Goal: Use online tool/utility: Utilize a website feature to perform a specific function

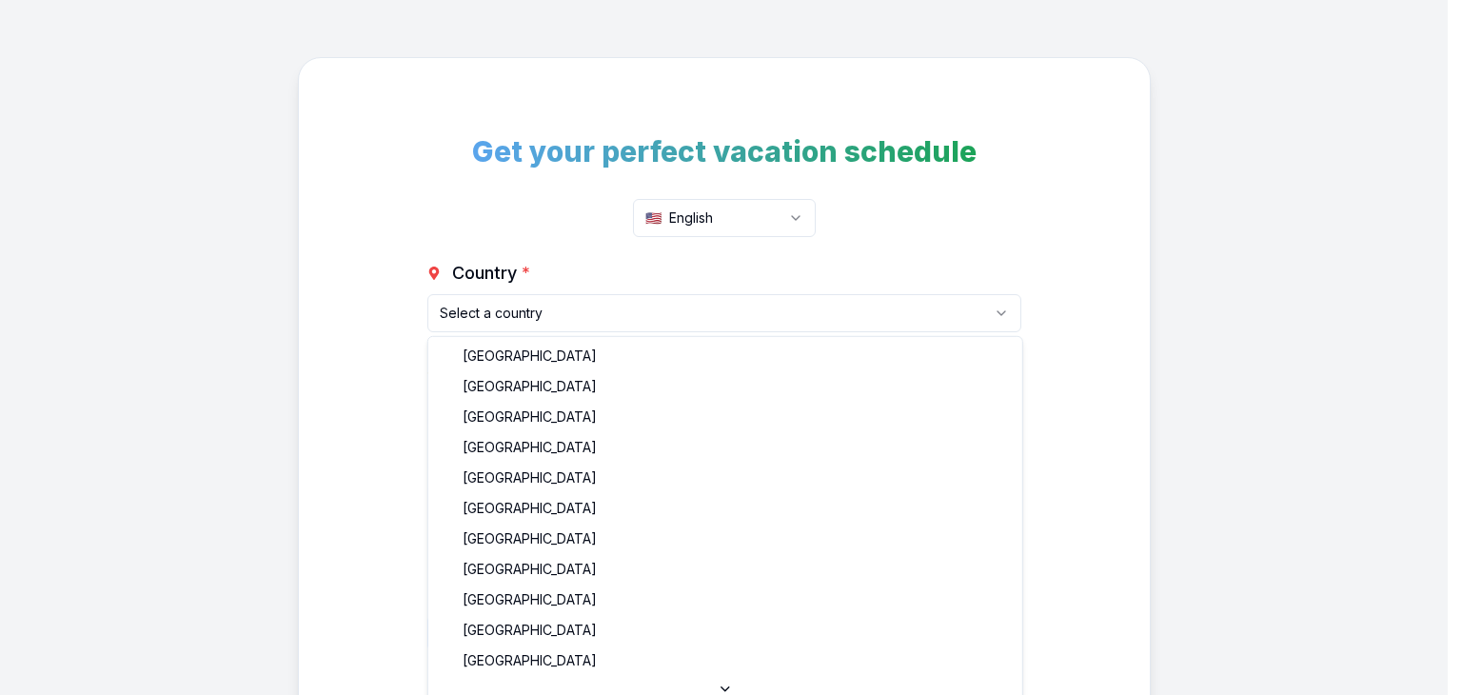
click at [590, 313] on html "Get your perfect vacation schedule 🇺🇸 English Country * Select a country [GEOGR…" at bounding box center [731, 429] width 1462 height 859
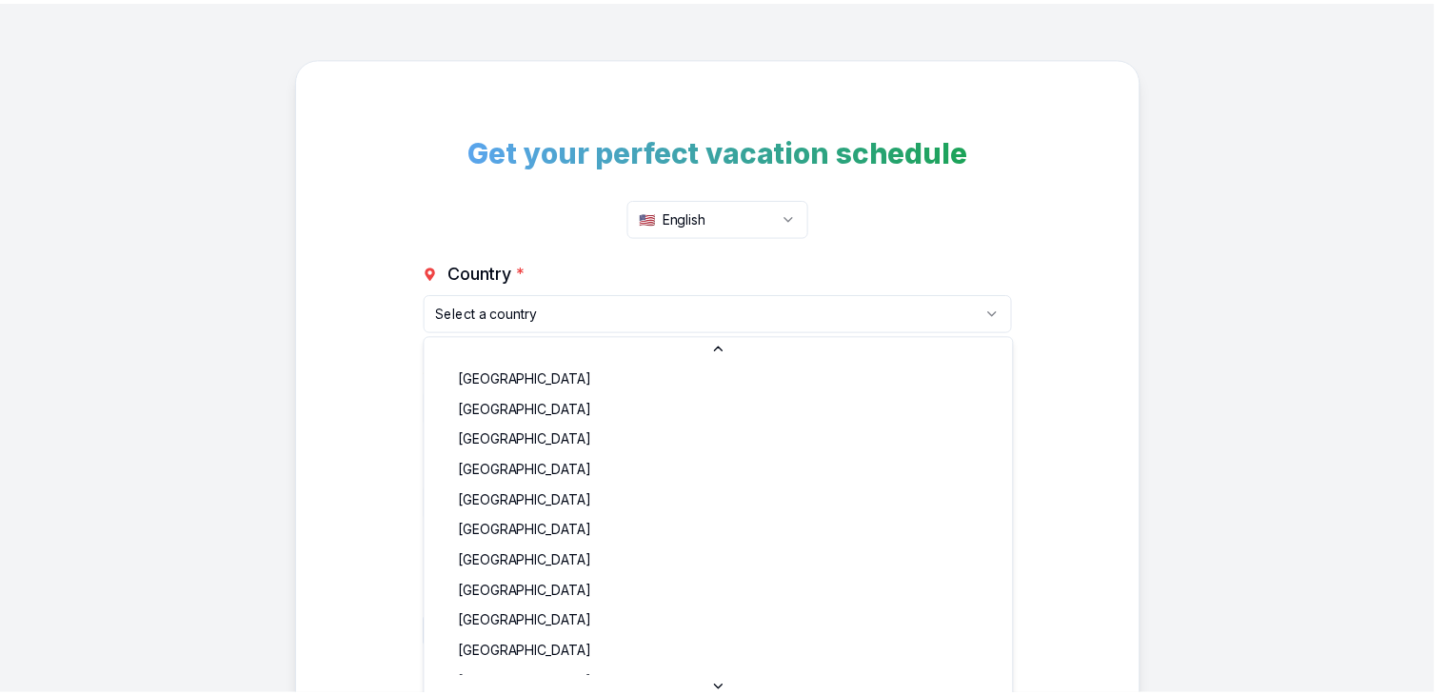
scroll to position [975, 0]
select select "PK"
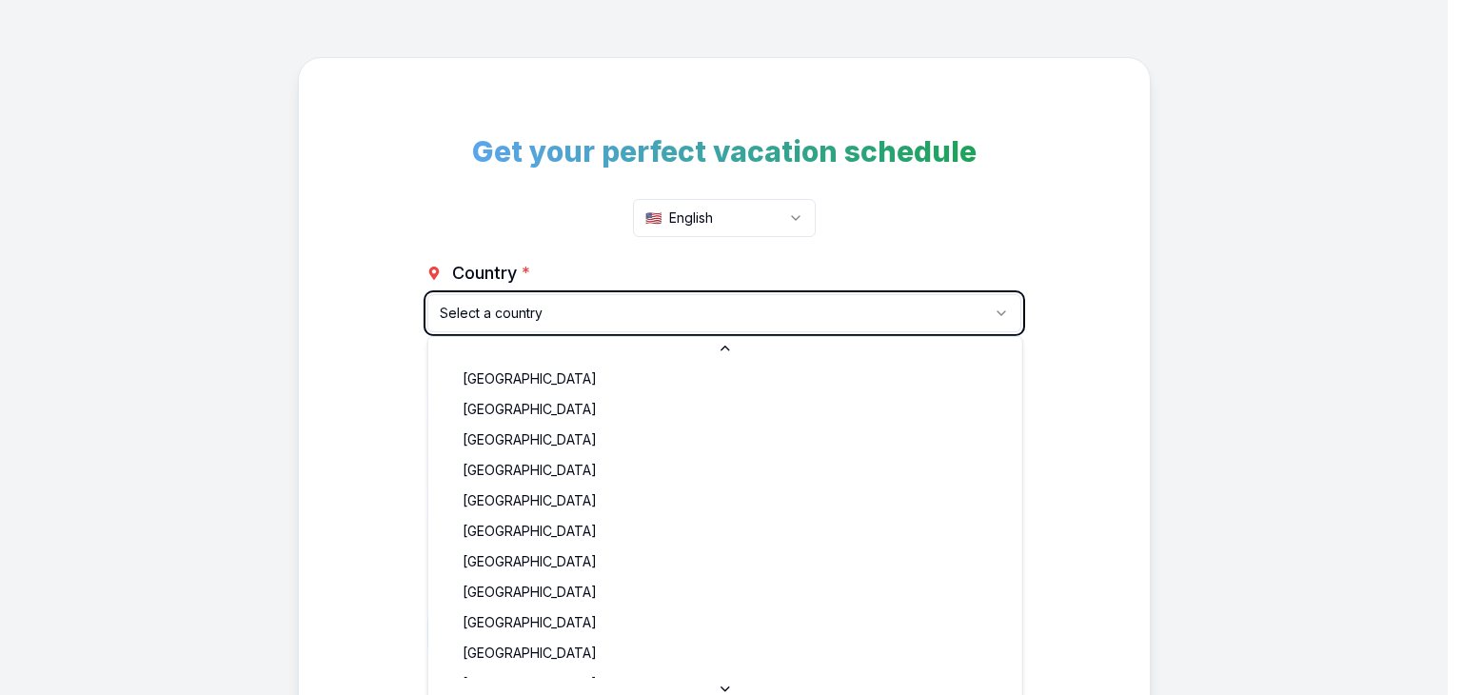
type input "11"
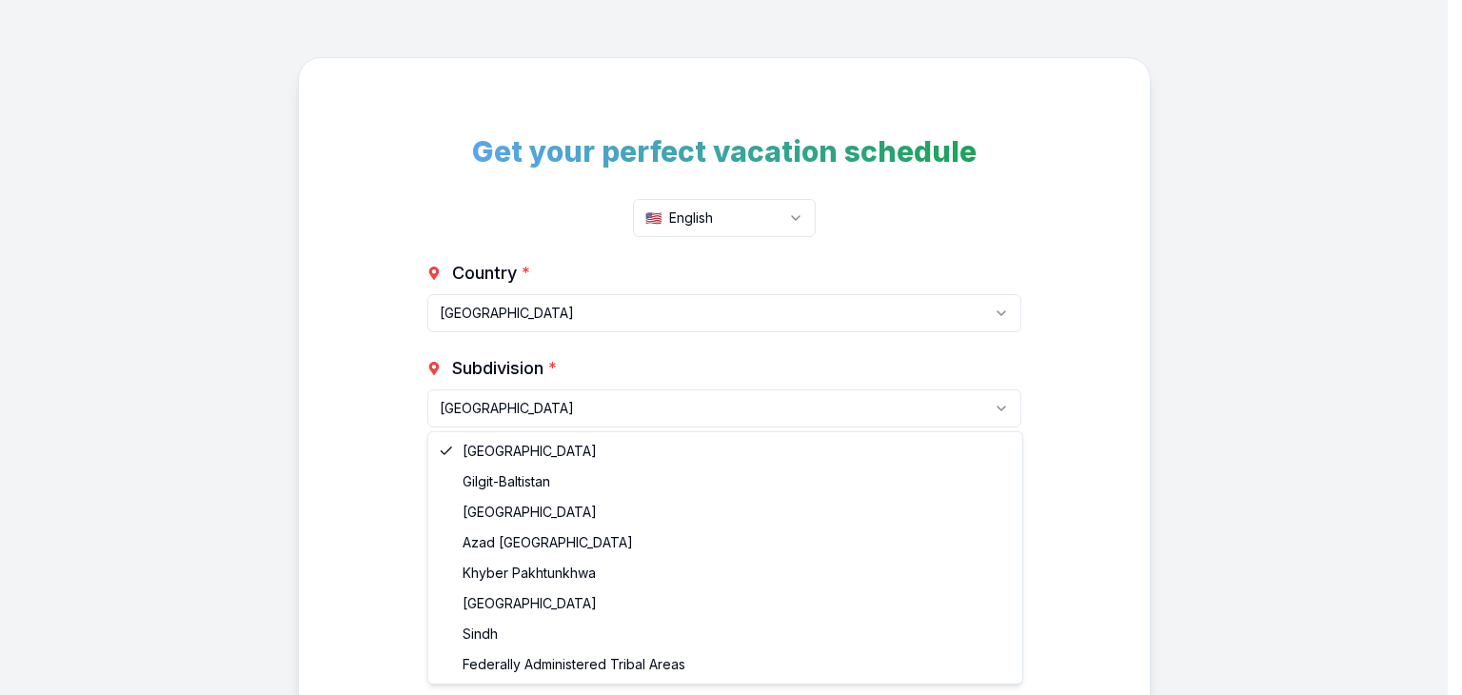
click at [598, 415] on html "Get your perfect vacation schedule 🇺🇸 English Country * [GEOGRAPHIC_DATA] [GEOG…" at bounding box center [731, 477] width 1462 height 955
select select "PK-IS"
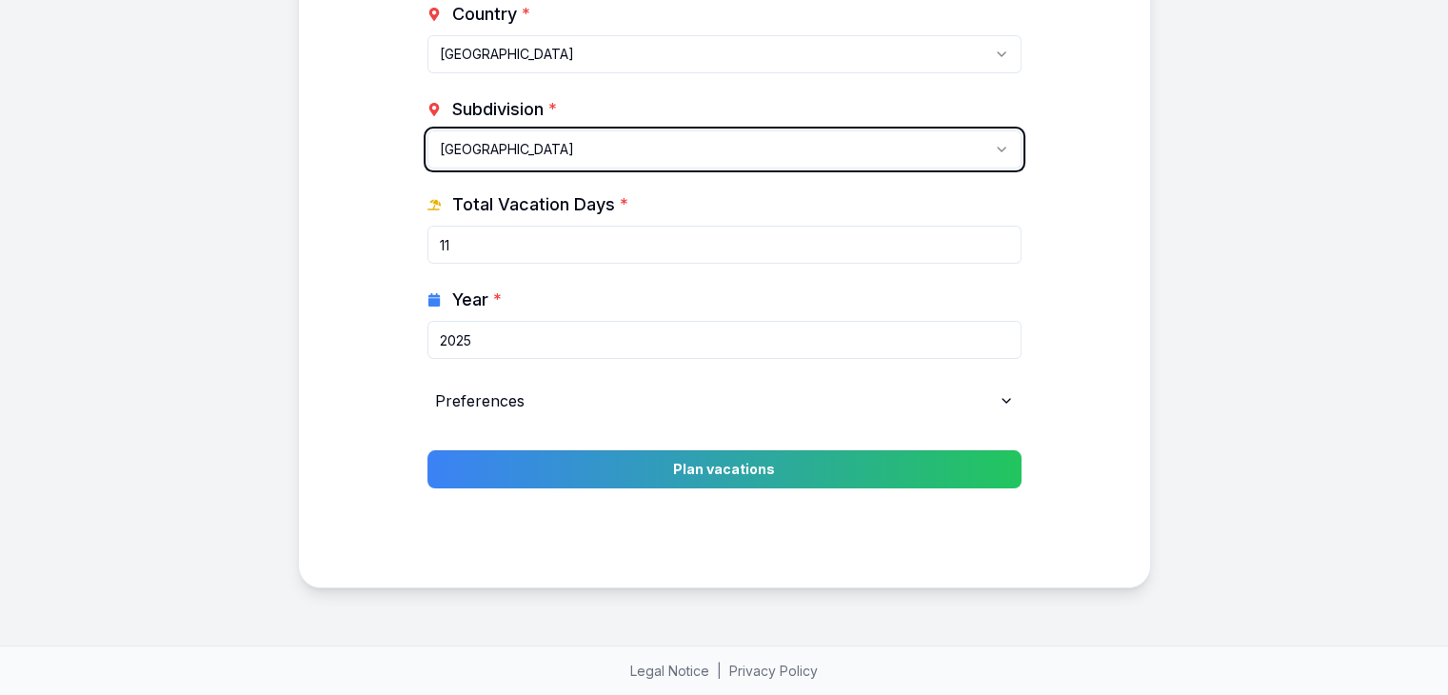
scroll to position [259, 0]
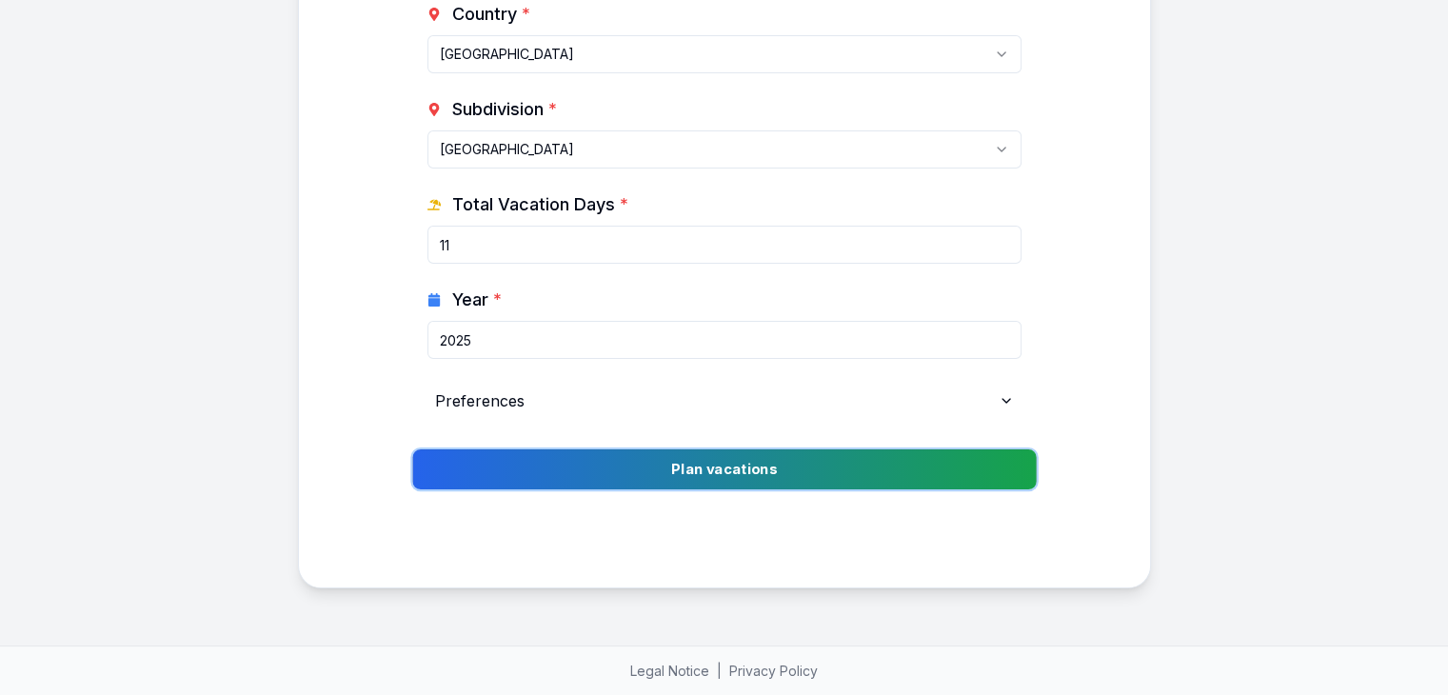
click at [750, 465] on button "Plan vacations" at bounding box center [723, 469] width 623 height 40
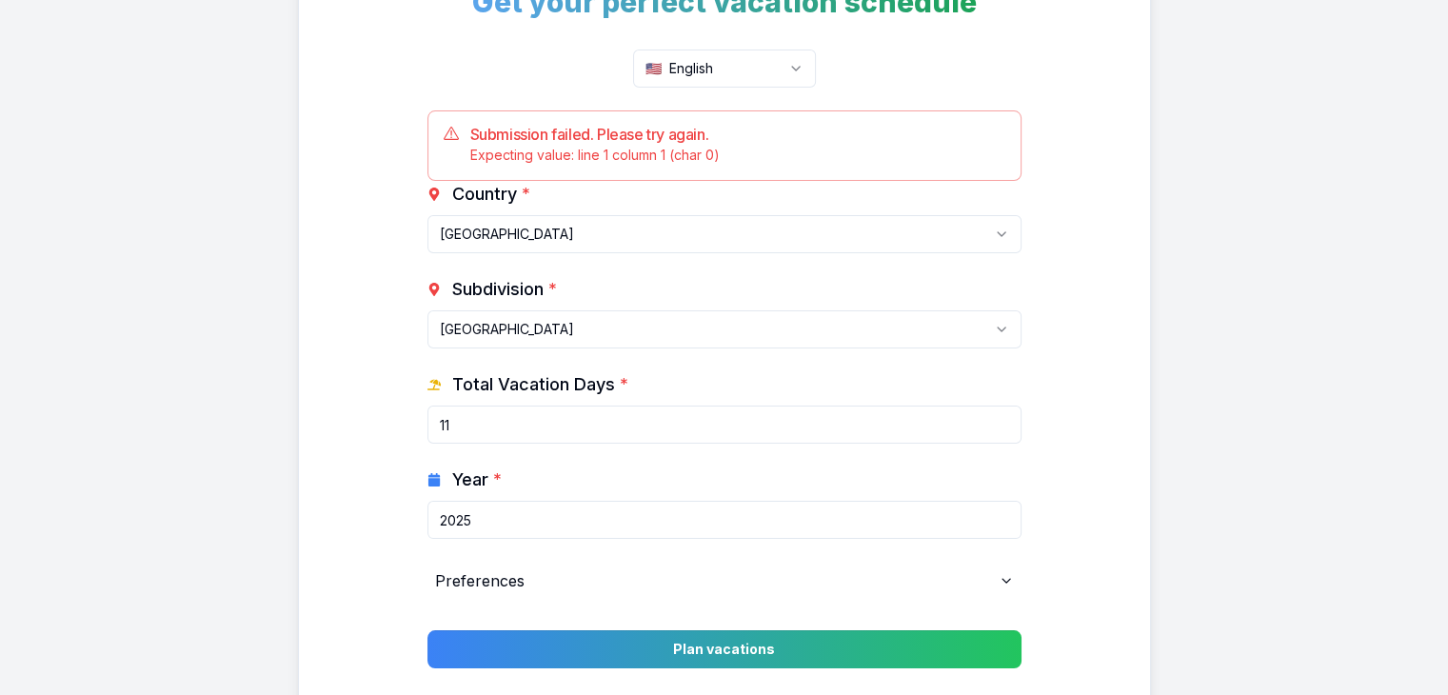
scroll to position [264, 0]
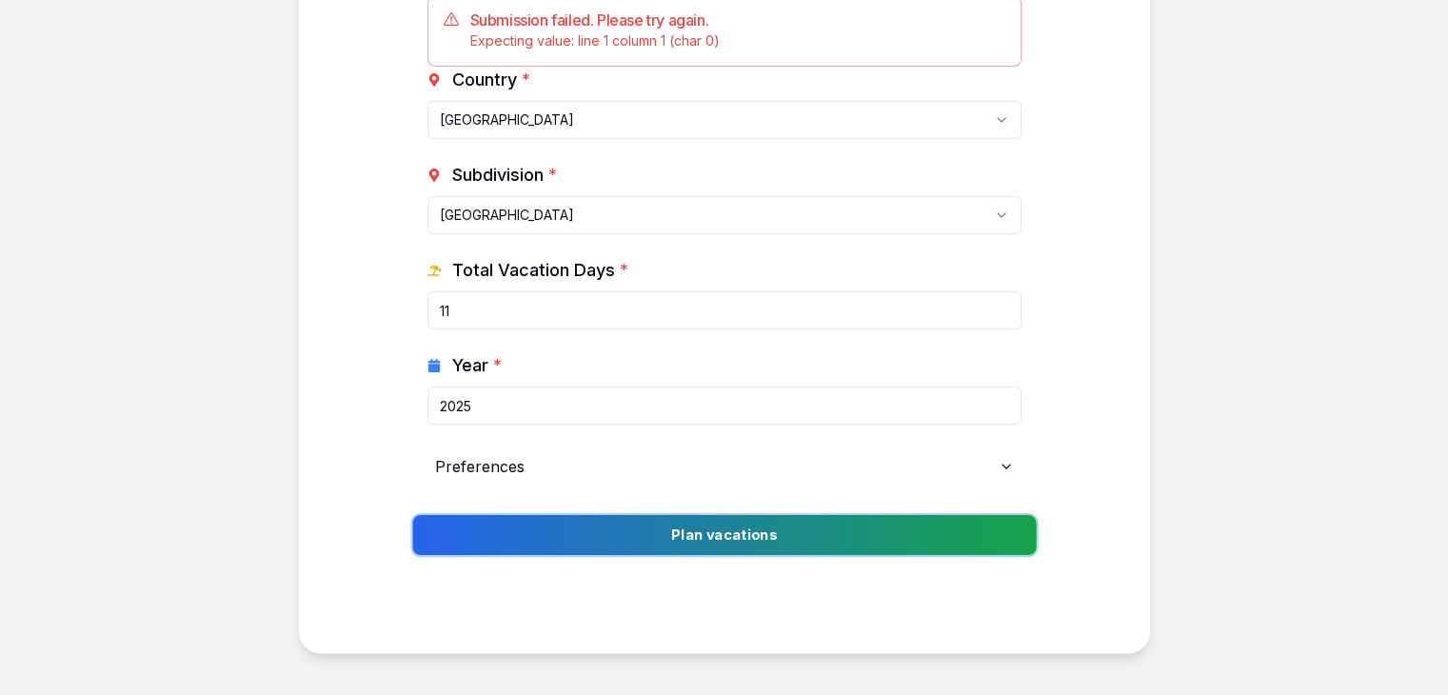
click at [787, 542] on button "Plan vacations" at bounding box center [723, 535] width 623 height 40
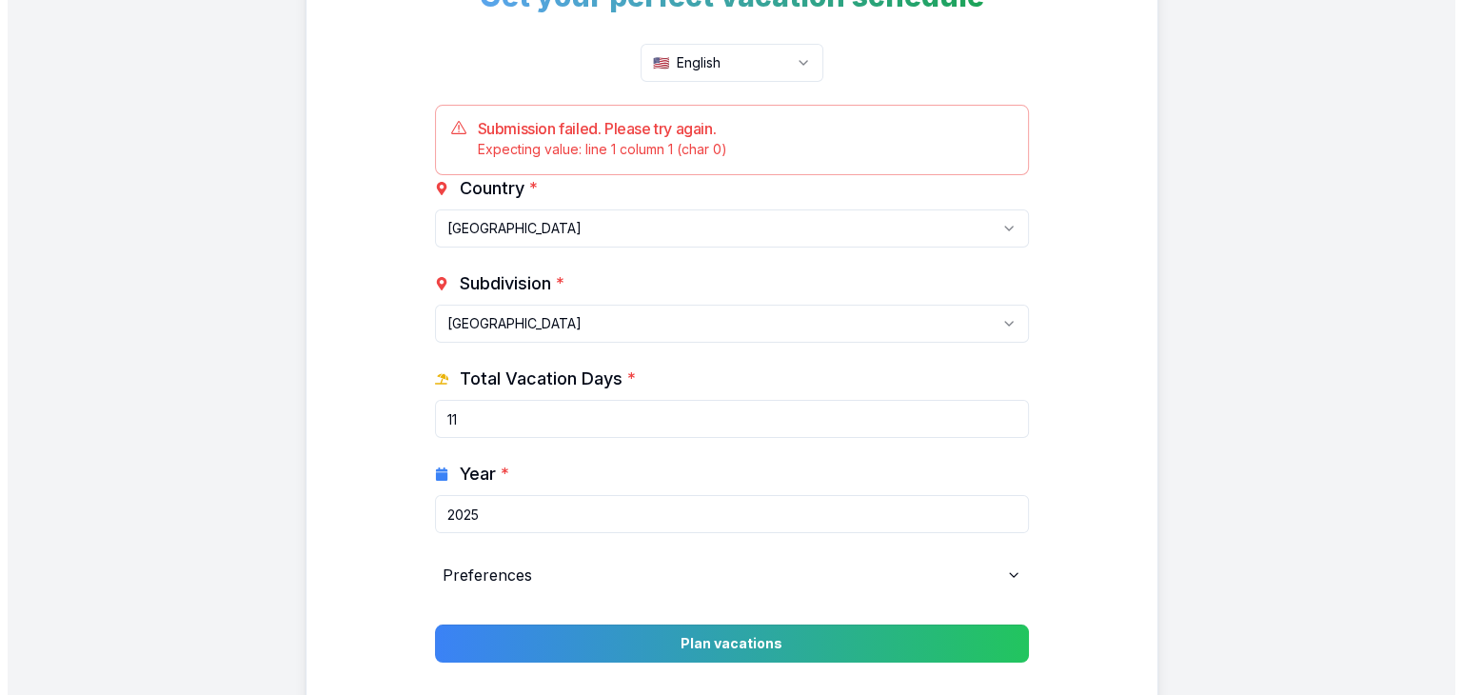
scroll to position [187, 0]
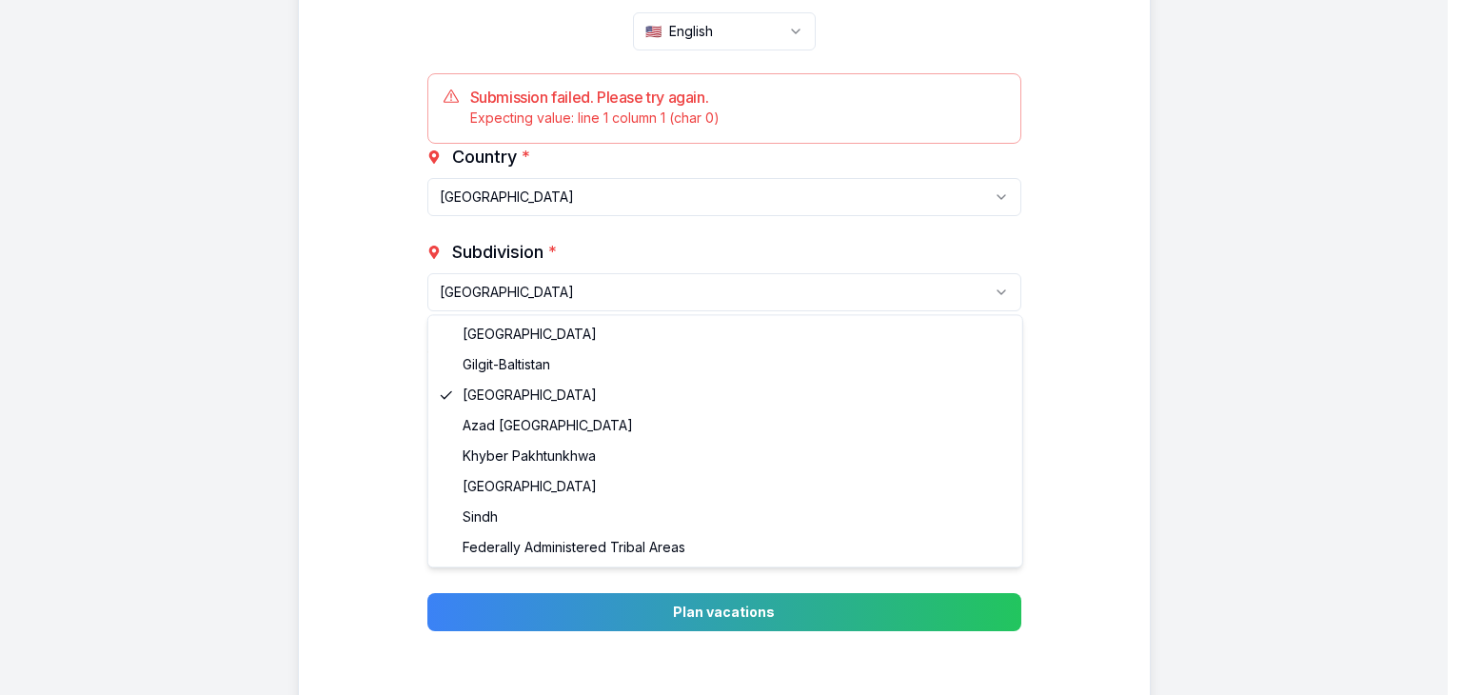
click at [770, 279] on html "Get your perfect vacation schedule 🇺🇸 English Submission failed. Please try aga…" at bounding box center [731, 325] width 1462 height 1025
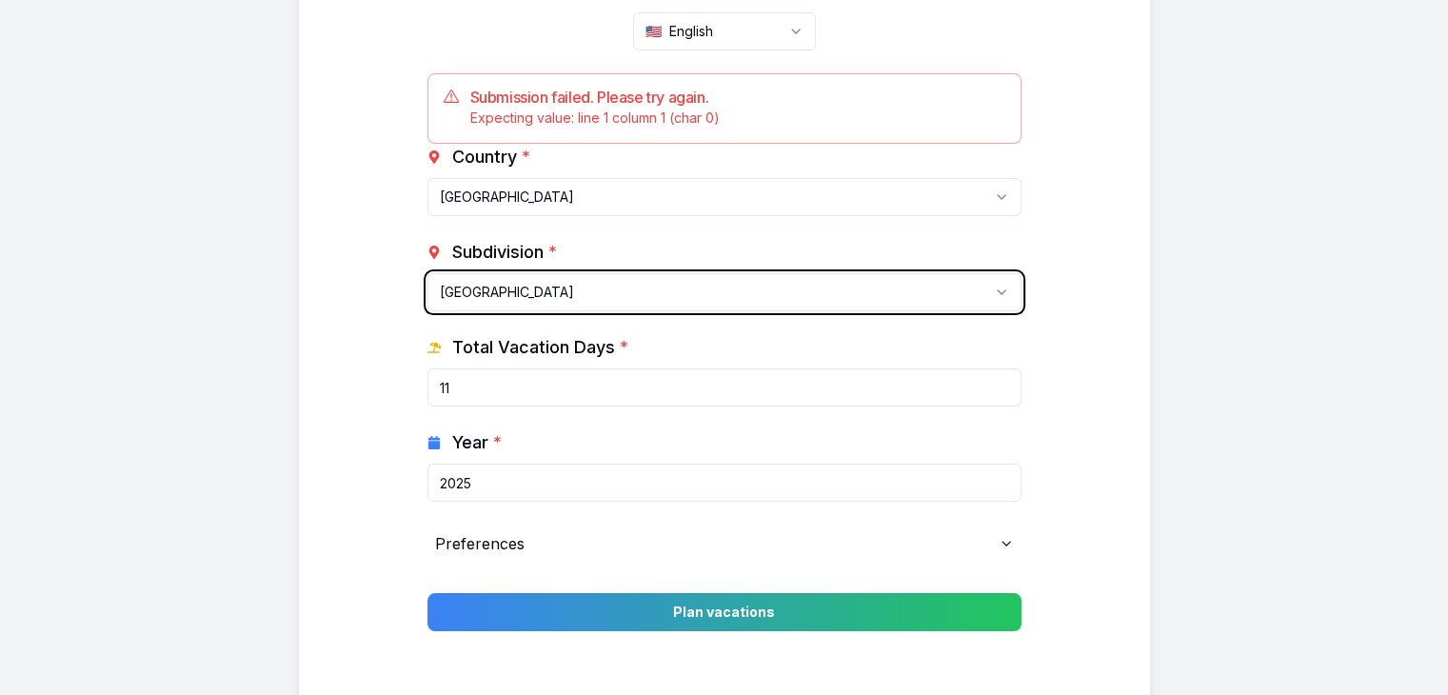
click at [778, 191] on html "Get your perfect vacation schedule 🇺🇸 English Submission failed. Please try aga…" at bounding box center [724, 325] width 1448 height 1025
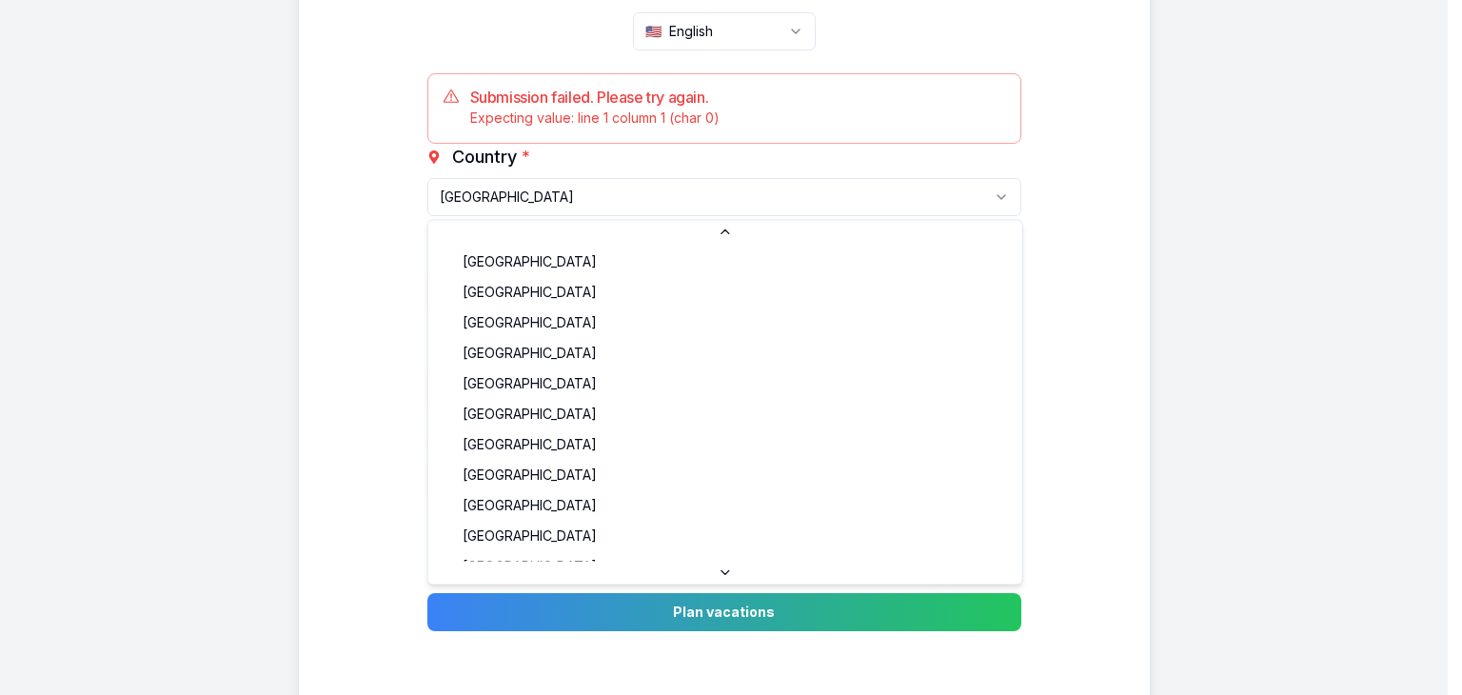
scroll to position [842, 0]
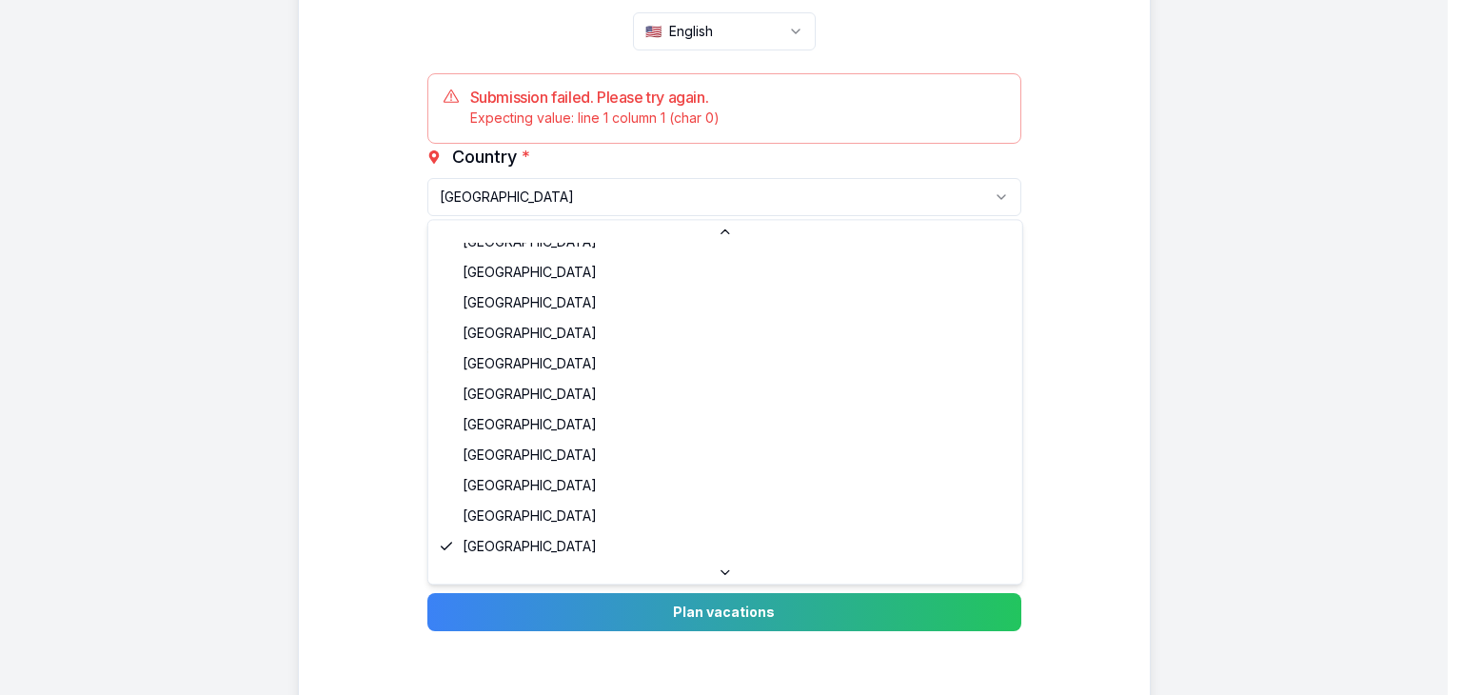
click at [778, 191] on html "Get your perfect vacation schedule 🇺🇸 English Submission failed. Please try aga…" at bounding box center [731, 325] width 1462 height 1025
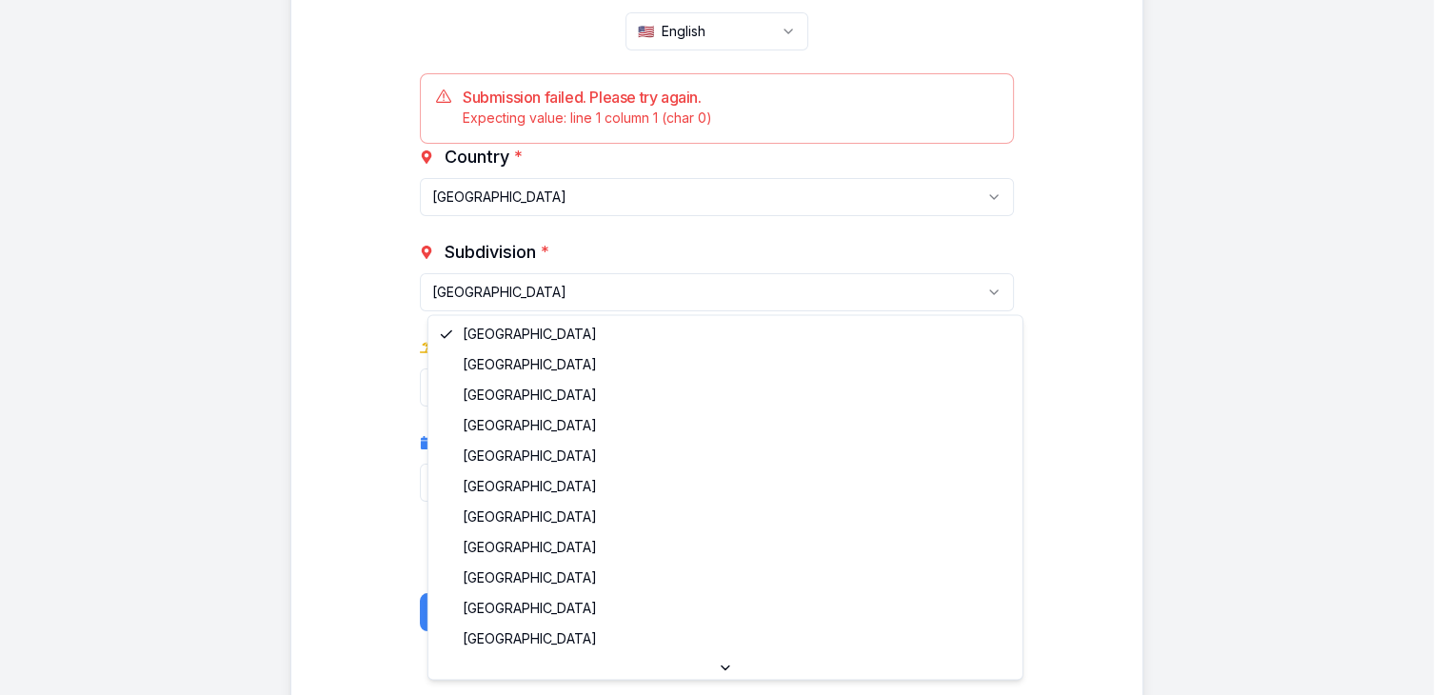
click at [660, 290] on html "Get your perfect vacation schedule 🇺🇸 English Submission failed. Please try aga…" at bounding box center [724, 325] width 1448 height 1025
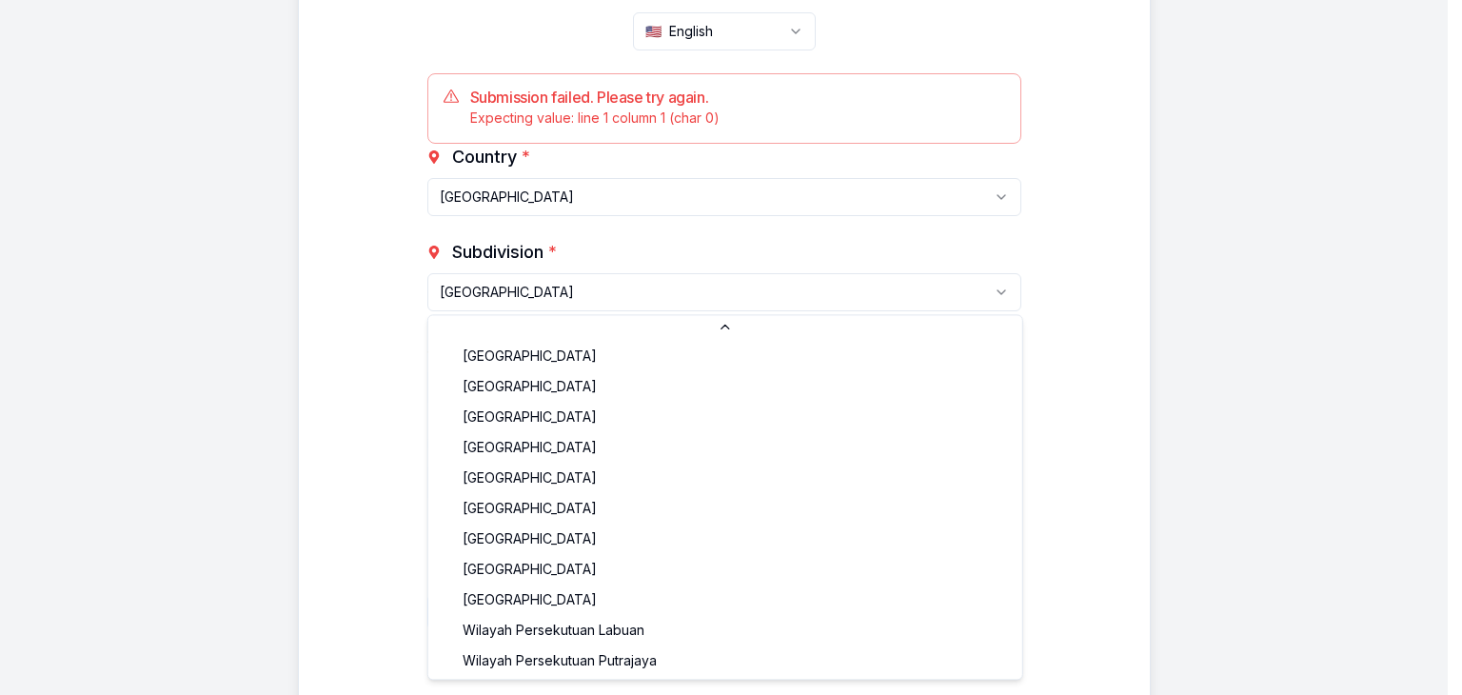
scroll to position [0, 0]
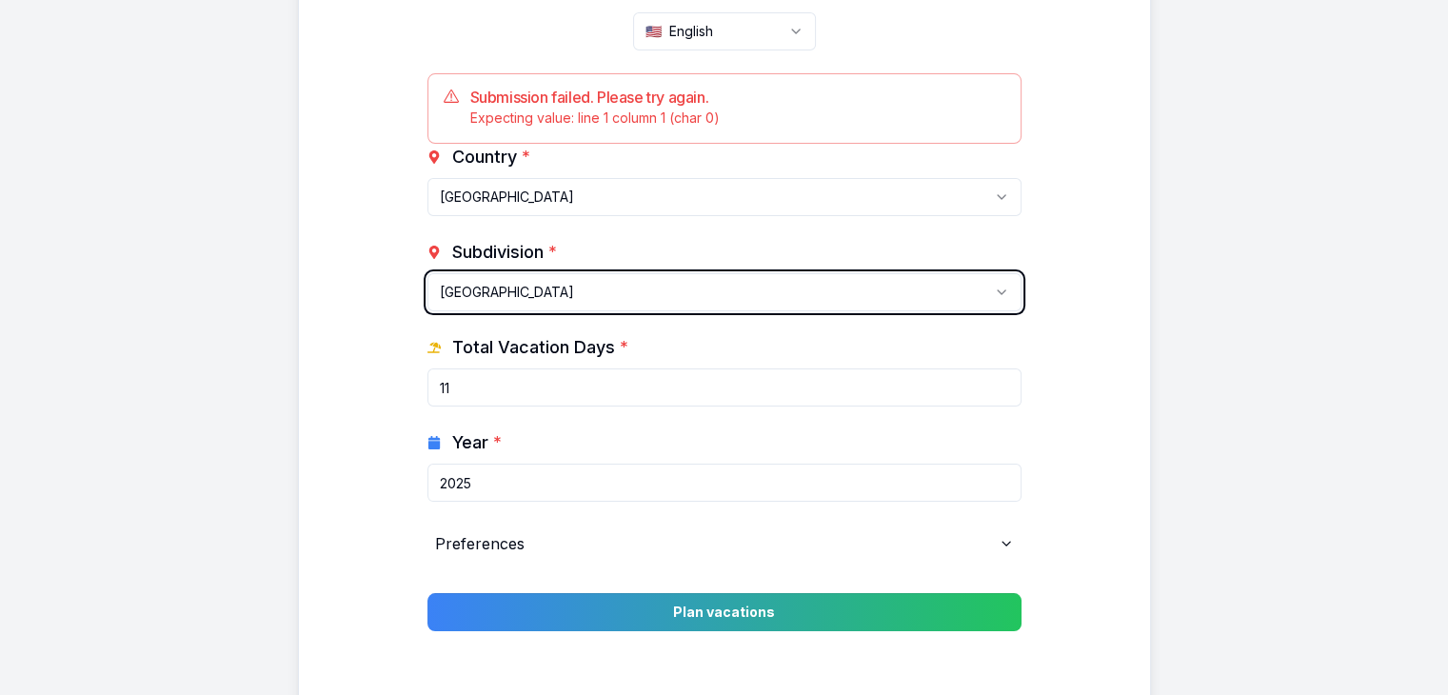
click at [704, 260] on html "Get your perfect vacation schedule 🇺🇸 English Submission failed. Please try aga…" at bounding box center [724, 325] width 1448 height 1025
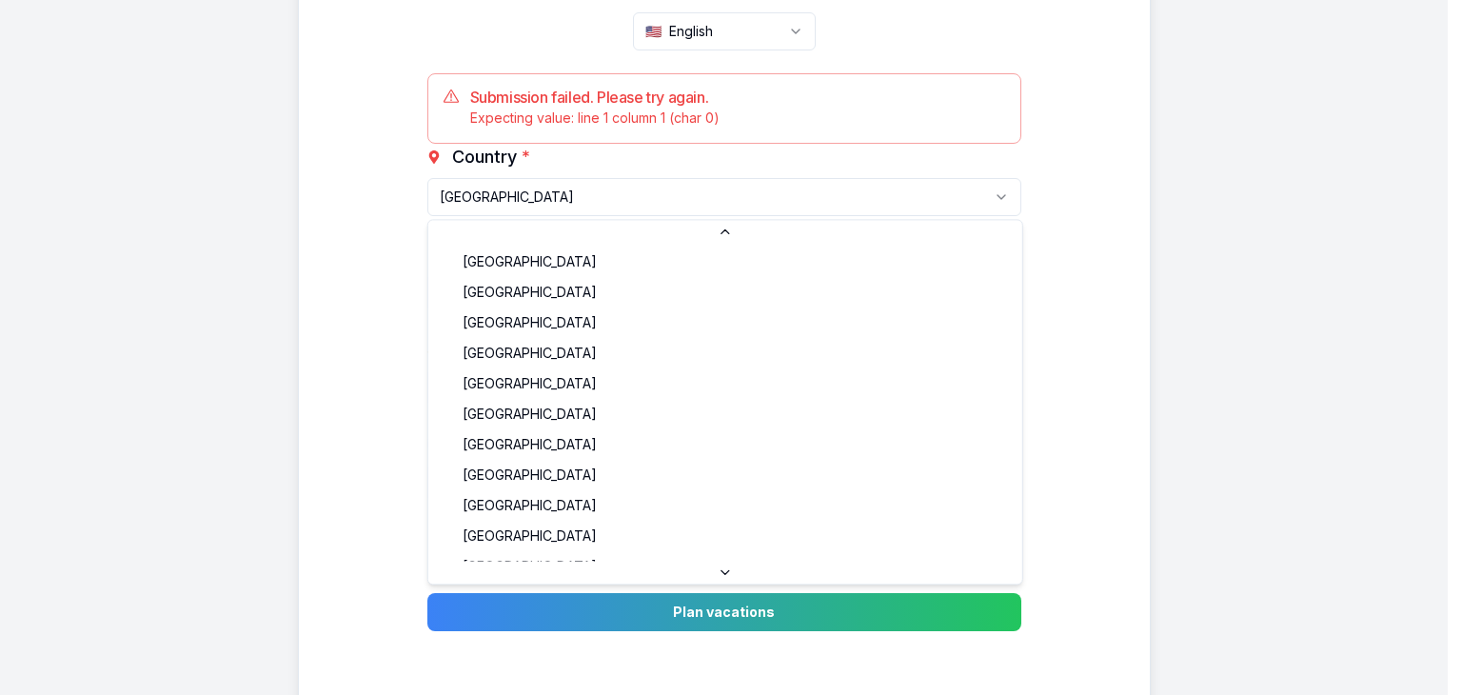
click at [678, 184] on html "Get your perfect vacation schedule 🇺🇸 English Submission failed. Please try aga…" at bounding box center [731, 325] width 1462 height 1025
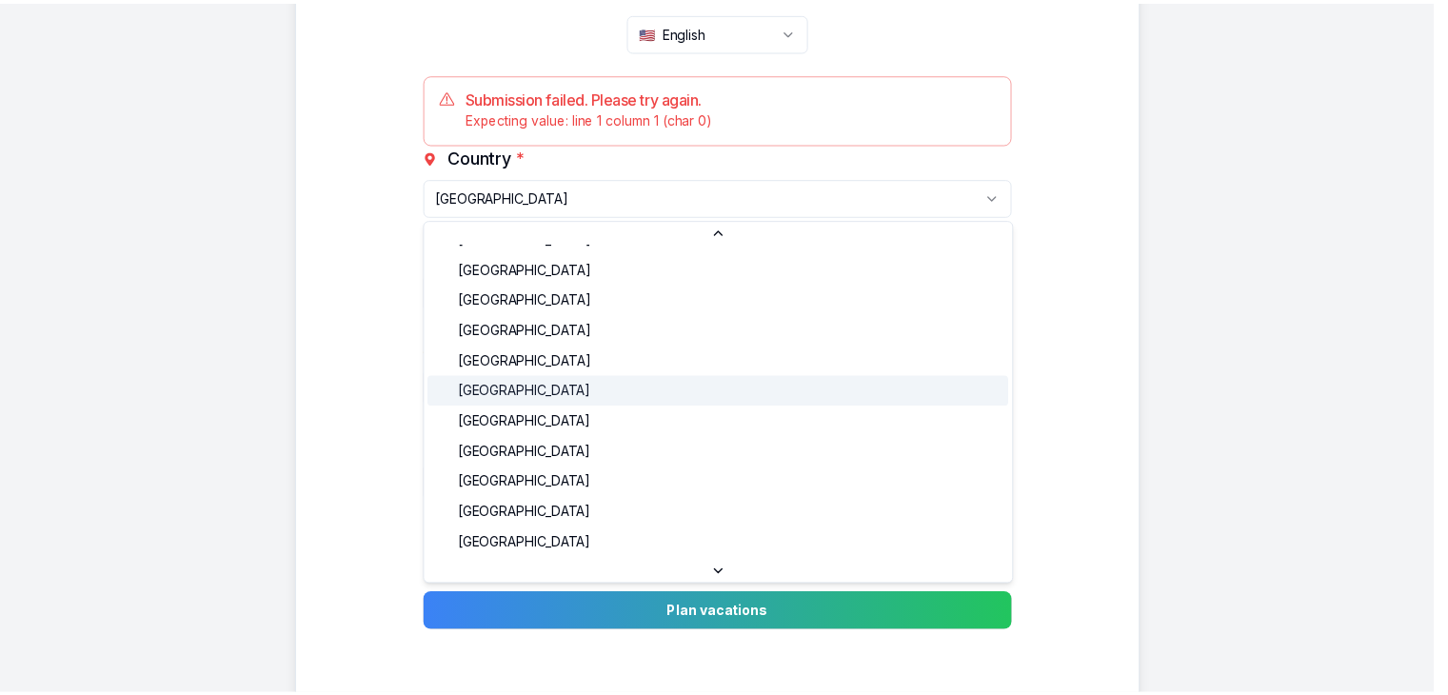
scroll to position [23, 0]
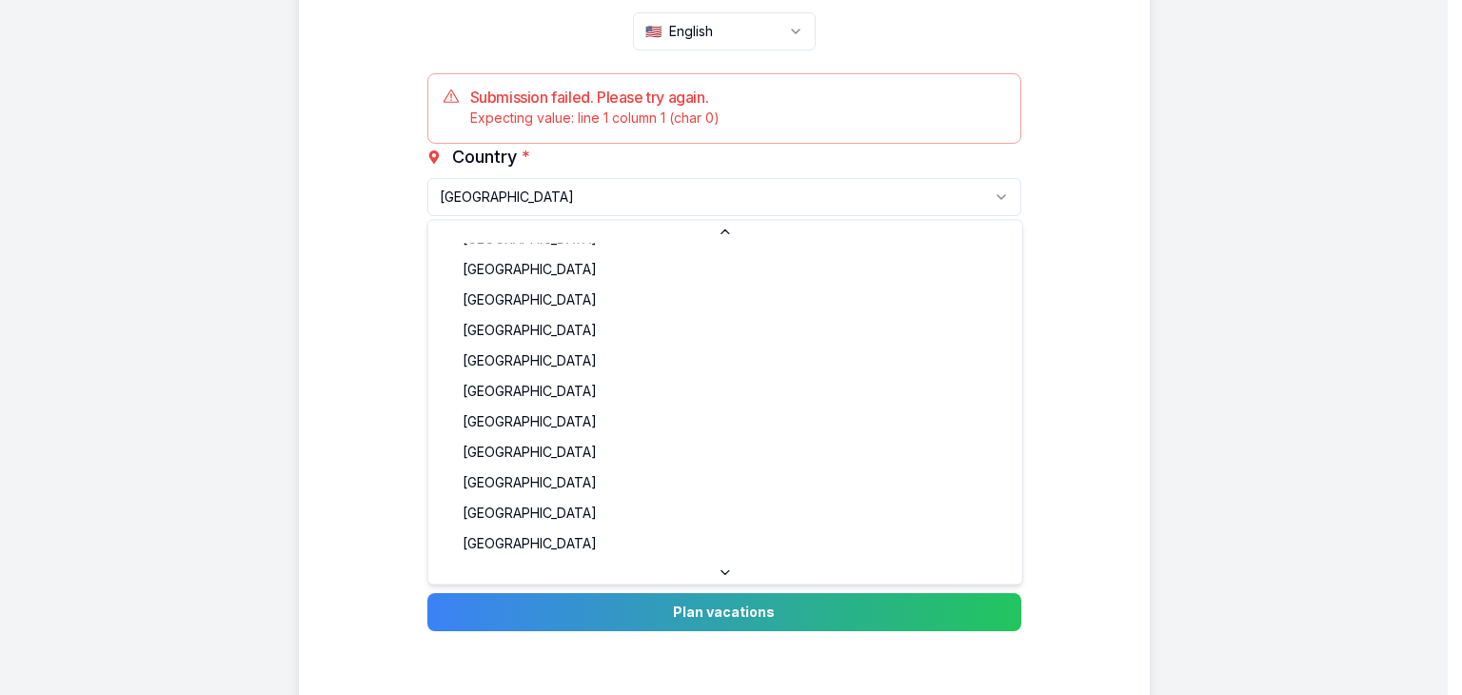
select select "AU"
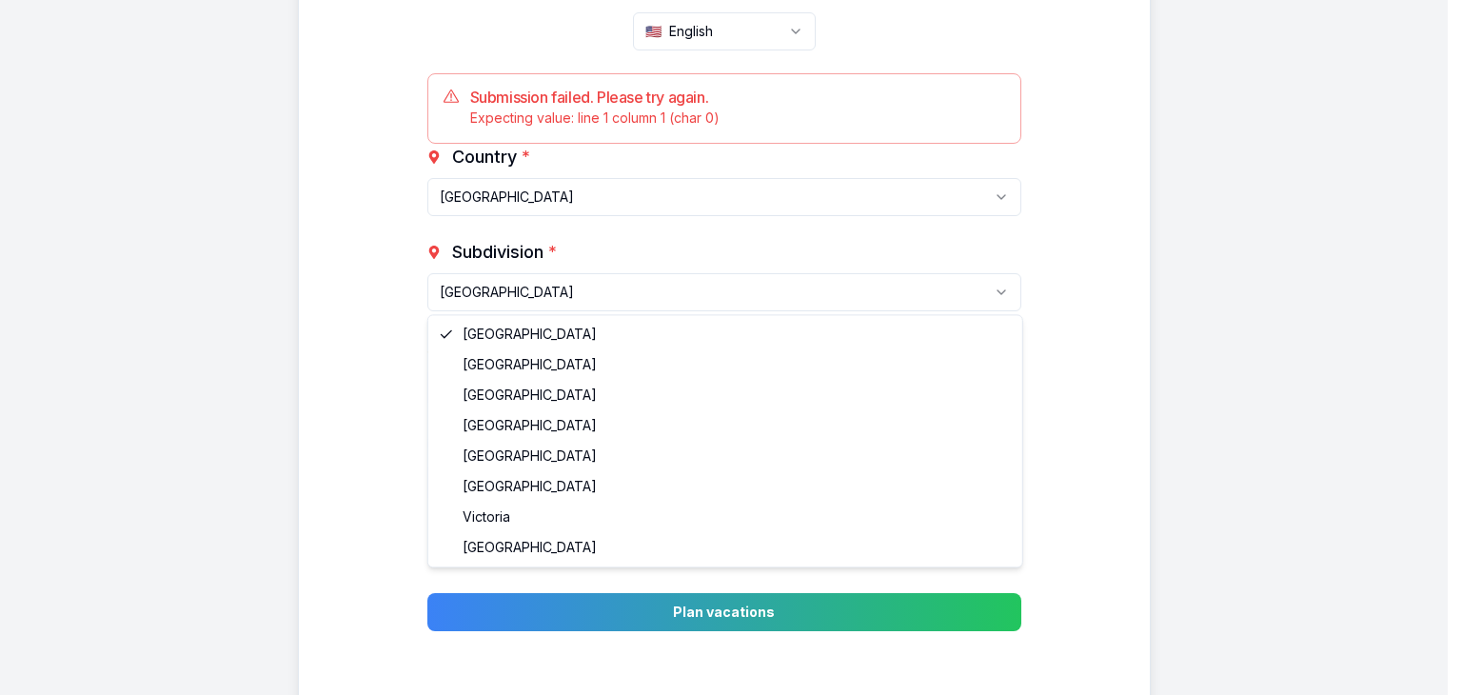
click at [617, 288] on html "Get your perfect vacation schedule 🇺🇸 English Submission failed. Please try aga…" at bounding box center [731, 325] width 1462 height 1025
select select "AU-QLD"
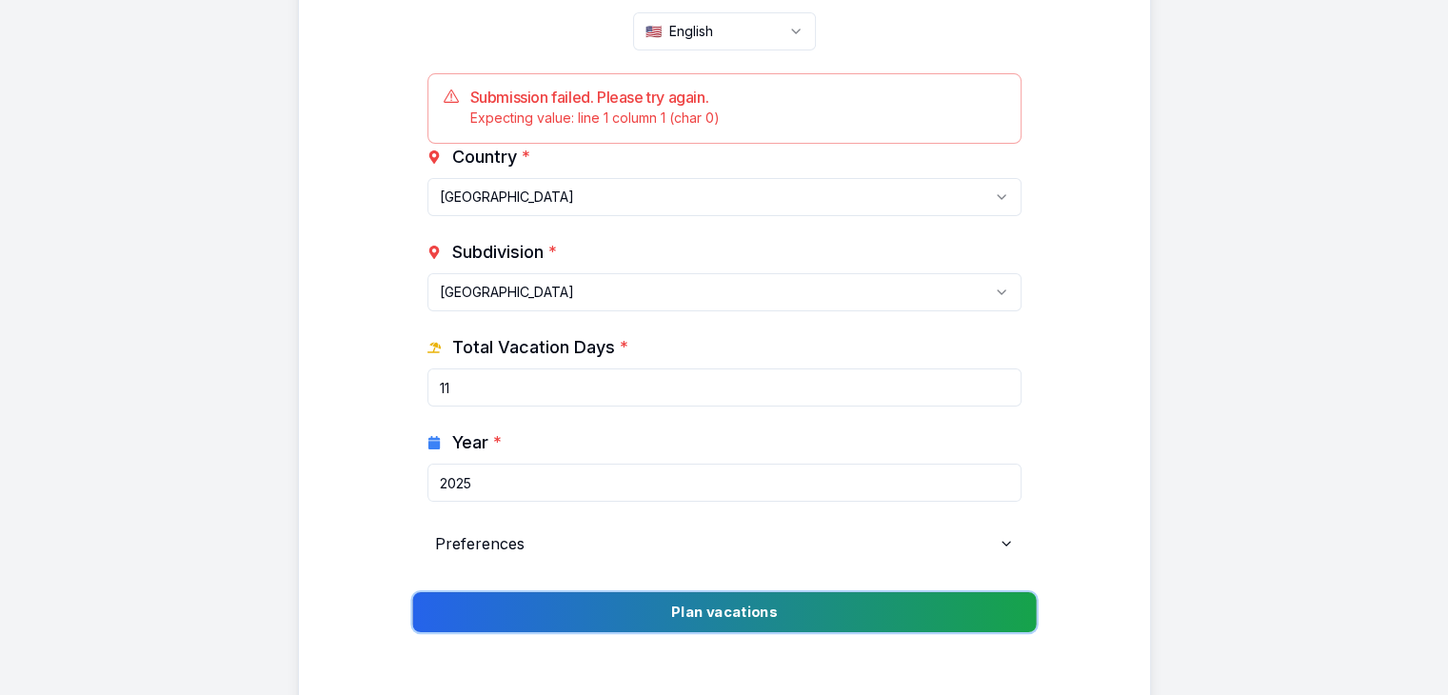
click at [698, 604] on button "Plan vacations" at bounding box center [723, 612] width 623 height 40
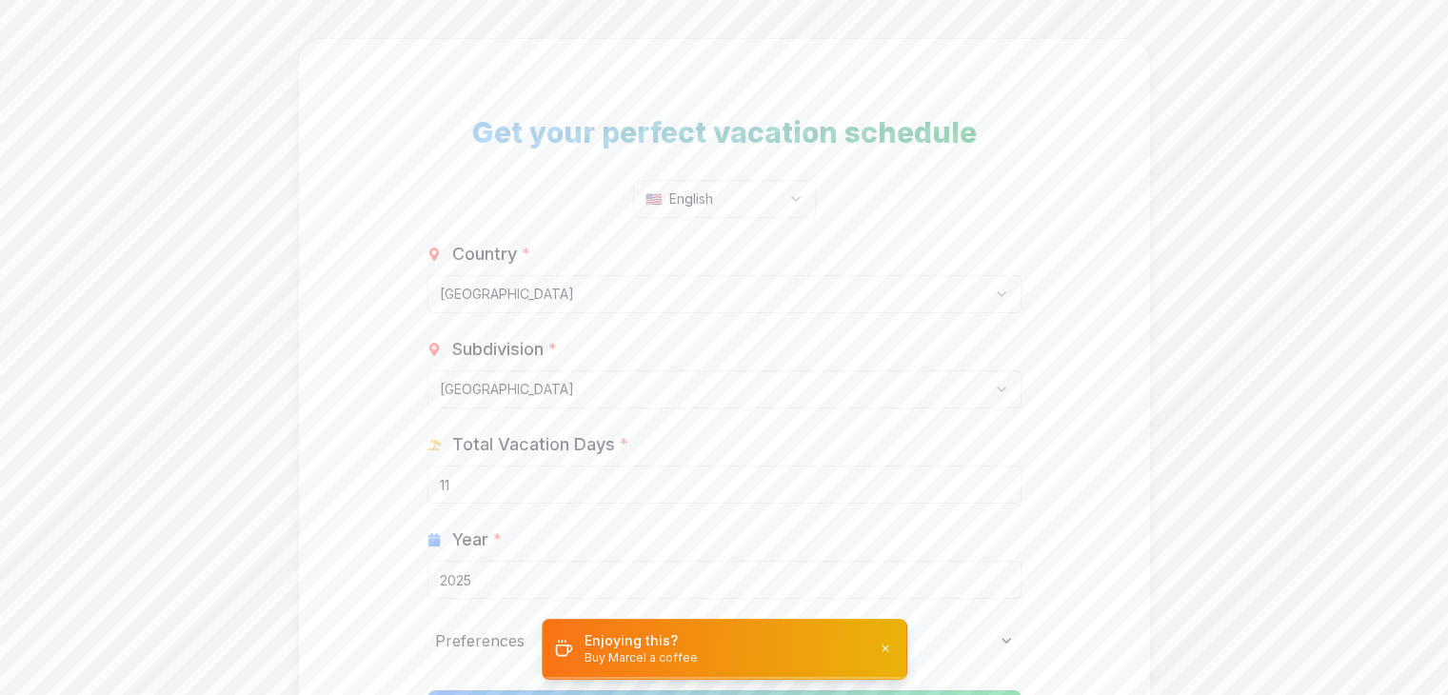
scroll to position [0, 0]
